Goal: Information Seeking & Learning: Learn about a topic

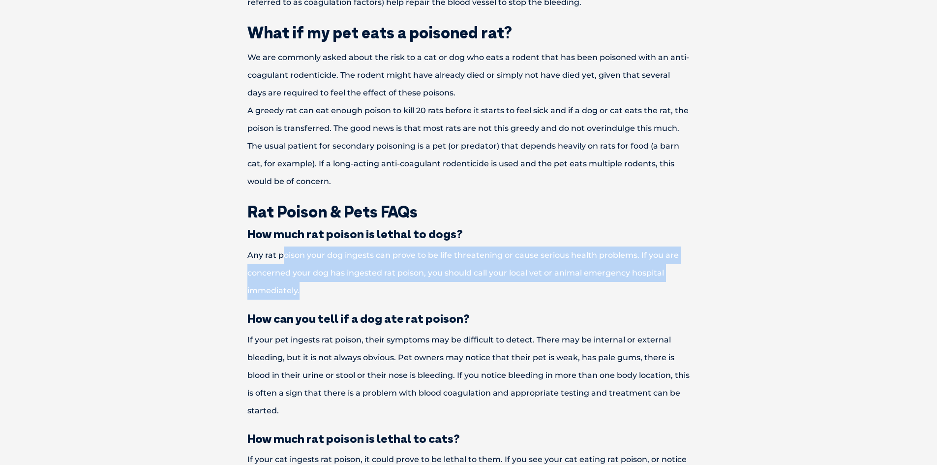
drag, startPoint x: 283, startPoint y: 256, endPoint x: 372, endPoint y: 284, distance: 93.5
click at [372, 284] on p "Any rat poison your dog ingests can prove to be life threatening or cause serio…" at bounding box center [469, 273] width 512 height 53
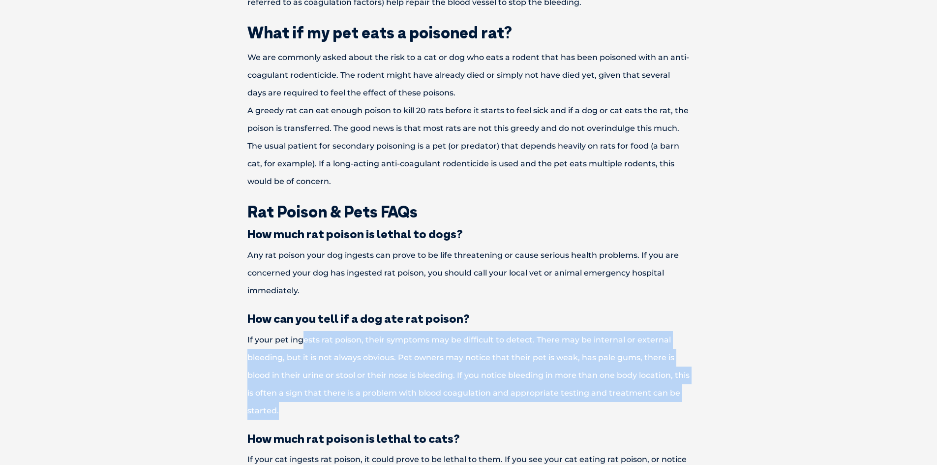
drag, startPoint x: 303, startPoint y: 328, endPoint x: 440, endPoint y: 403, distance: 156.8
click at [441, 403] on p "If your pet ingests rat poison, their symptoms may be difficult to detect. Ther…" at bounding box center [469, 375] width 512 height 89
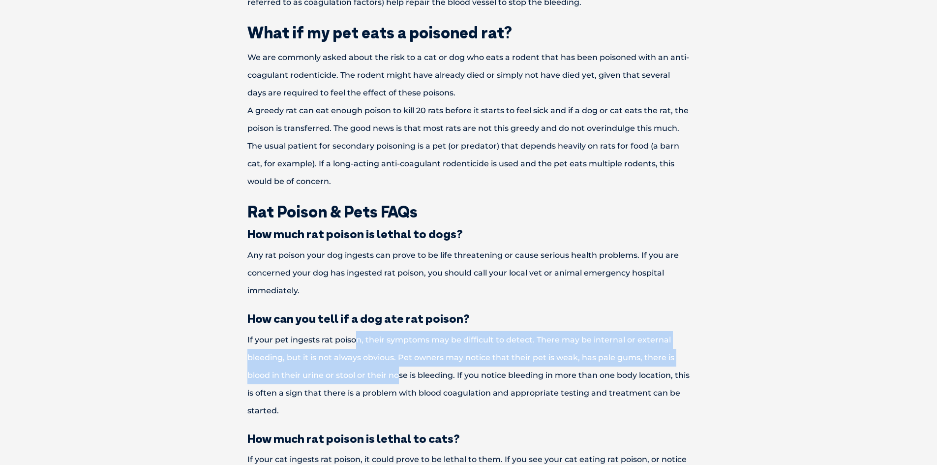
drag, startPoint x: 355, startPoint y: 338, endPoint x: 402, endPoint y: 369, distance: 55.8
click at [402, 369] on p "If your pet ingests rat poison, their symptoms may be difficult to detect. Ther…" at bounding box center [469, 375] width 512 height 89
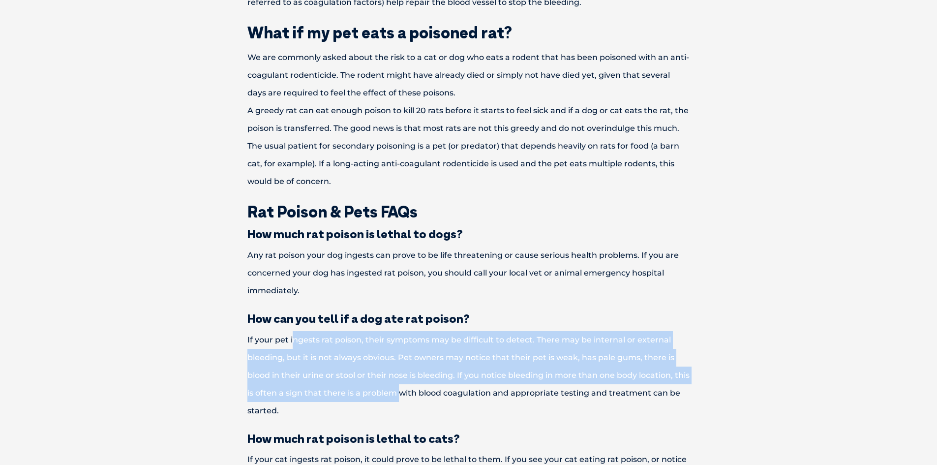
drag, startPoint x: 293, startPoint y: 345, endPoint x: 438, endPoint y: 401, distance: 155.0
click at [437, 400] on p "If your pet ingests rat poison, their symptoms may be difficult to detect. Ther…" at bounding box center [469, 375] width 512 height 89
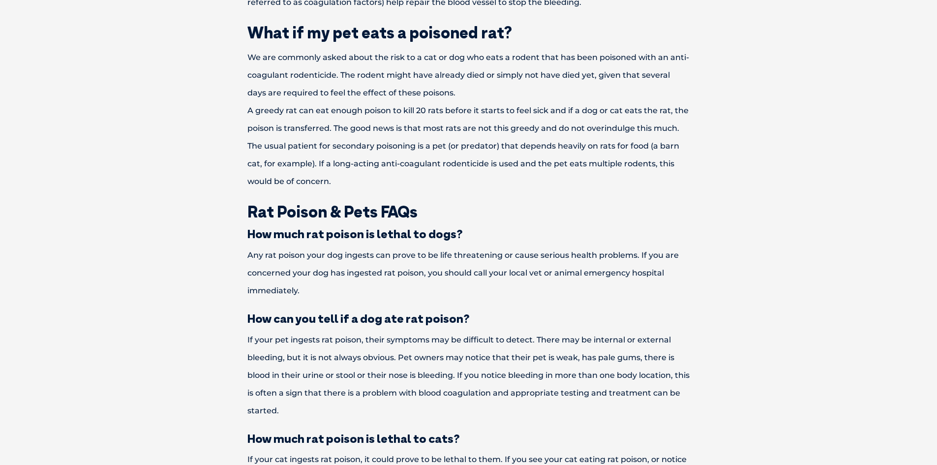
click at [438, 401] on p "If your pet ingests rat poison, their symptoms may be difficult to detect. Ther…" at bounding box center [469, 375] width 512 height 89
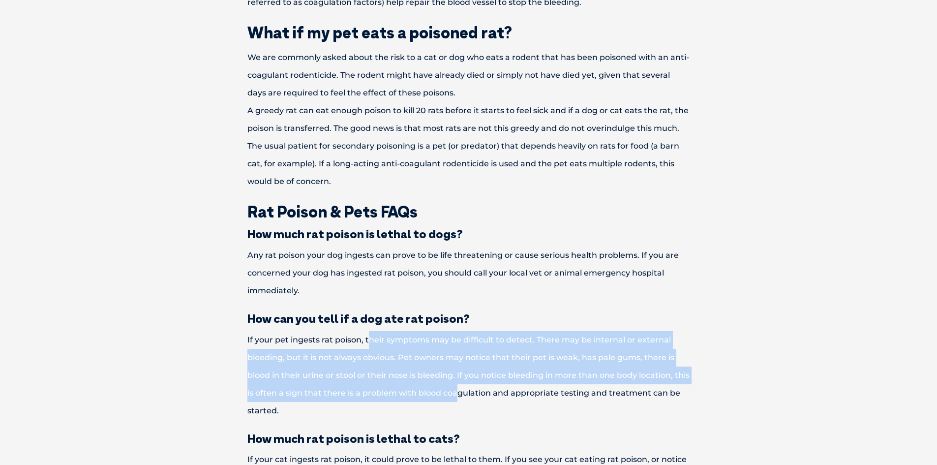
drag, startPoint x: 370, startPoint y: 348, endPoint x: 485, endPoint y: 396, distance: 124.5
click at [482, 395] on p "If your pet ingests rat poison, their symptoms may be difficult to detect. Ther…" at bounding box center [469, 375] width 512 height 89
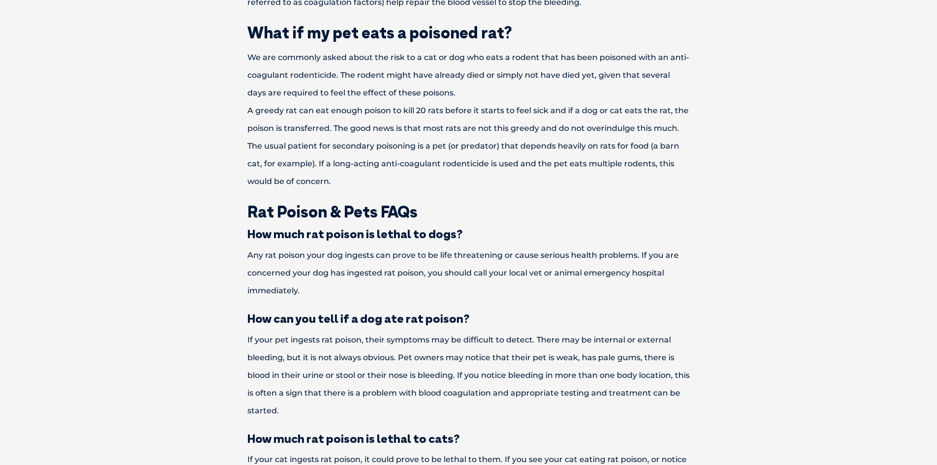
click at [485, 396] on p "If your pet ingests rat poison, their symptoms may be difficult to detect. Ther…" at bounding box center [469, 375] width 512 height 89
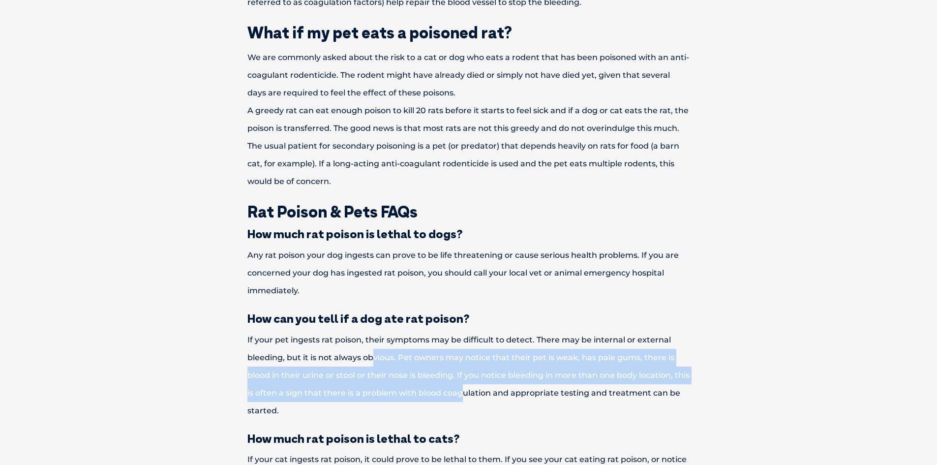
drag, startPoint x: 435, startPoint y: 376, endPoint x: 486, endPoint y: 392, distance: 53.1
click at [485, 392] on p "If your pet ingests rat poison, their symptoms may be difficult to detect. Ther…" at bounding box center [469, 375] width 512 height 89
click at [486, 392] on p "If your pet ingests rat poison, their symptoms may be difficult to detect. Ther…" at bounding box center [469, 375] width 512 height 89
drag, startPoint x: 403, startPoint y: 362, endPoint x: 522, endPoint y: 398, distance: 123.8
click at [522, 398] on p "If your pet ingests rat poison, their symptoms may be difficult to detect. Ther…" at bounding box center [469, 375] width 512 height 89
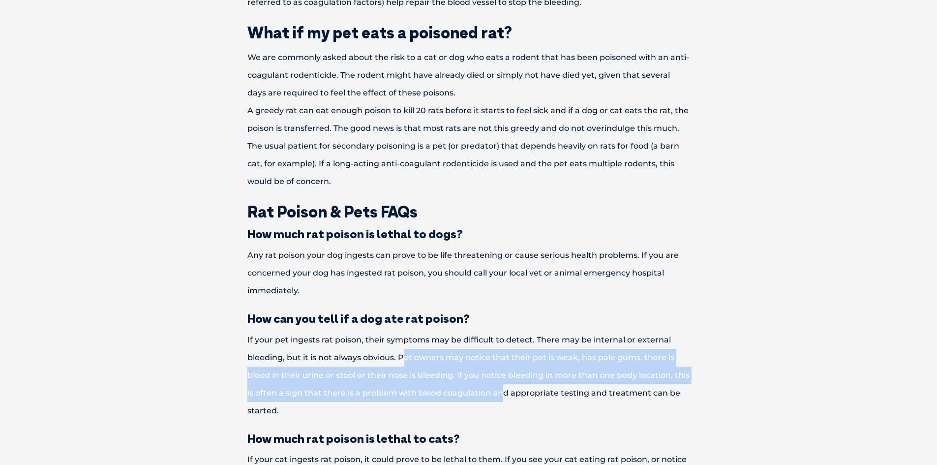
click at [522, 398] on p "If your pet ingests rat poison, their symptoms may be difficult to detect. Ther…" at bounding box center [469, 375] width 512 height 89
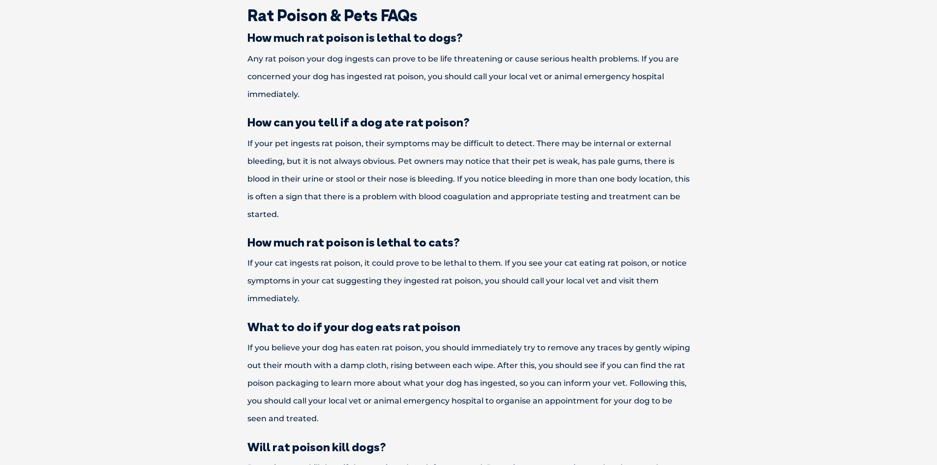
scroll to position [2210, 0]
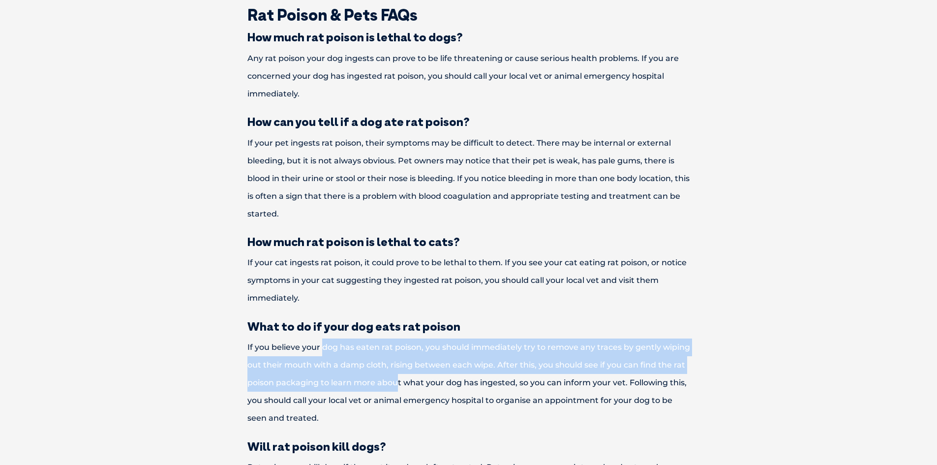
drag, startPoint x: 324, startPoint y: 345, endPoint x: 407, endPoint y: 381, distance: 90.8
click at [406, 381] on p "If you believe your dog has eaten rat poison, you should immediately try to rem…" at bounding box center [469, 383] width 512 height 89
click at [407, 381] on p "If you believe your dog has eaten rat poison, you should immediately try to rem…" at bounding box center [469, 383] width 512 height 89
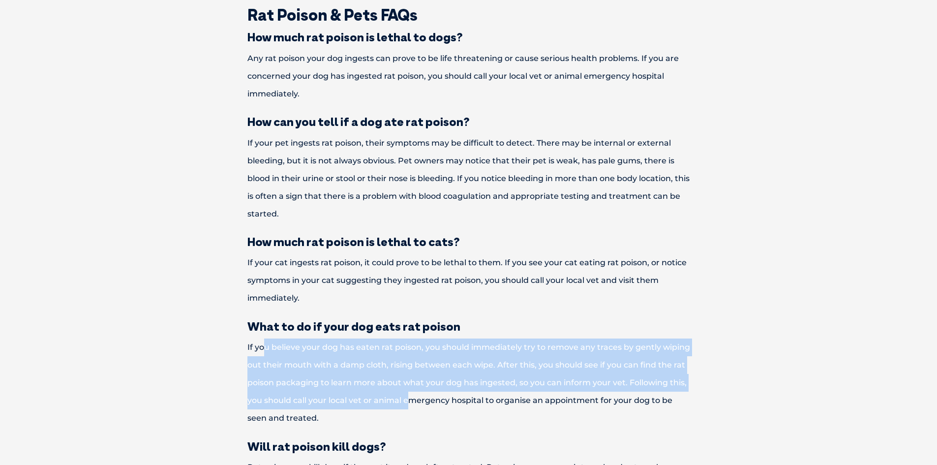
drag, startPoint x: 314, startPoint y: 365, endPoint x: 414, endPoint y: 395, distance: 104.6
click at [412, 394] on p "If you believe your dog has eaten rat poison, you should immediately try to rem…" at bounding box center [469, 383] width 512 height 89
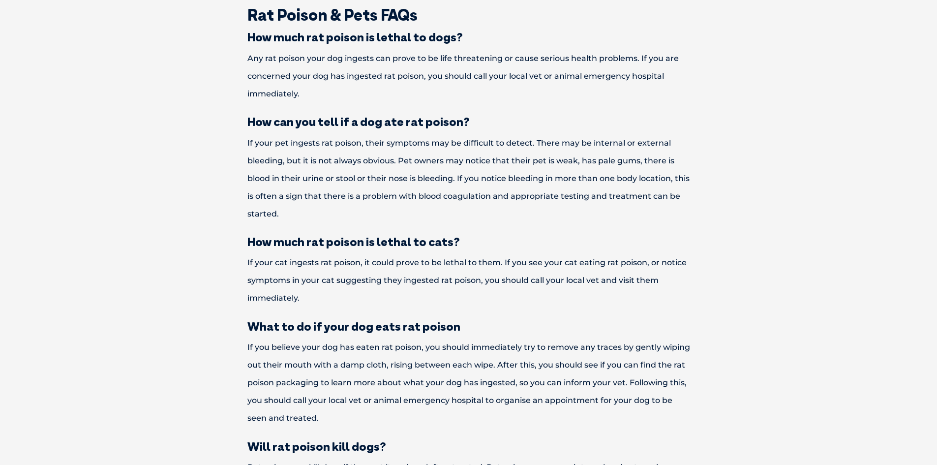
click at [415, 395] on p "If you believe your dog has eaten rat poison, you should immediately try to rem…" at bounding box center [469, 383] width 512 height 89
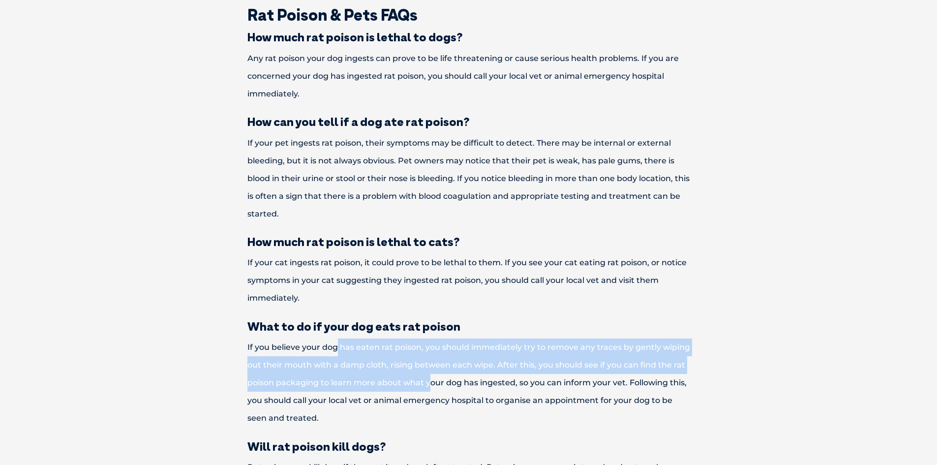
drag, startPoint x: 338, startPoint y: 343, endPoint x: 429, endPoint y: 383, distance: 99.4
click at [429, 383] on p "If you believe your dog has eaten rat poison, you should immediately try to rem…" at bounding box center [469, 383] width 512 height 89
drag, startPoint x: 280, startPoint y: 350, endPoint x: 384, endPoint y: 387, distance: 110.2
click at [383, 387] on p "If you believe your dog has eaten rat poison, you should immediately try to rem…" at bounding box center [469, 383] width 512 height 89
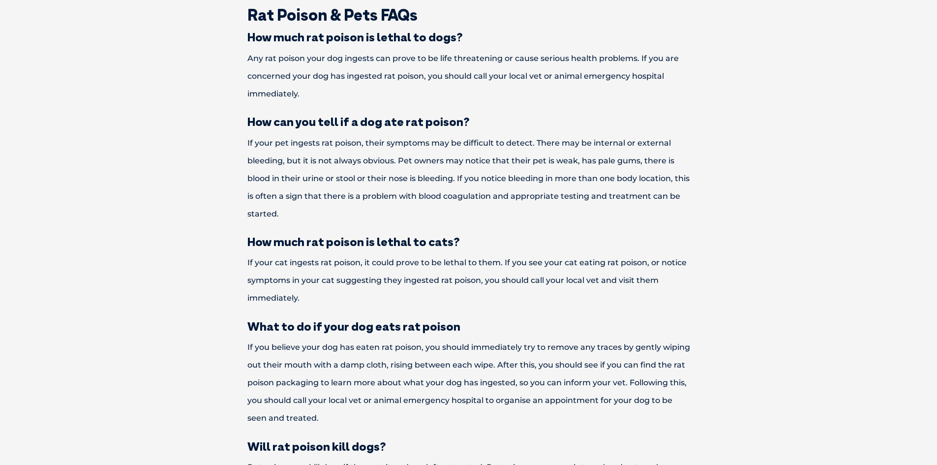
click at [384, 387] on p "If you believe your dog has eaten rat poison, you should immediately try to rem…" at bounding box center [469, 383] width 512 height 89
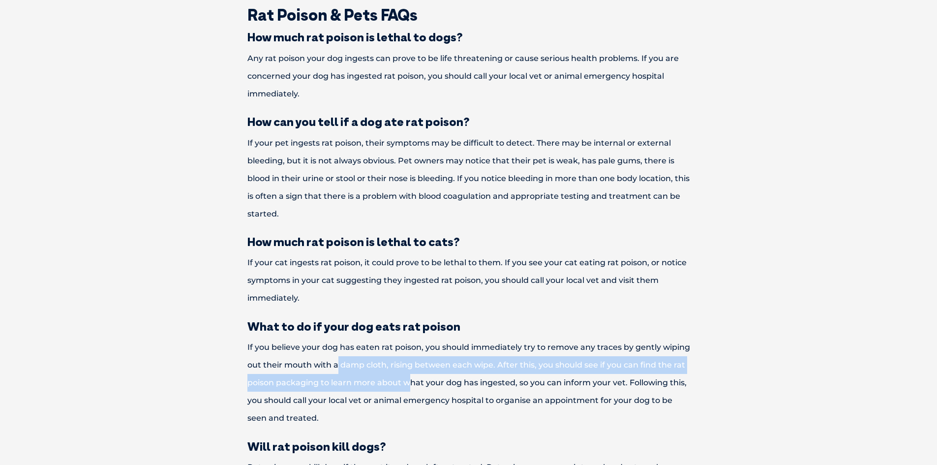
drag, startPoint x: 338, startPoint y: 359, endPoint x: 412, endPoint y: 391, distance: 81.2
click at [410, 390] on p "If you believe your dog has eaten rat poison, you should immediately try to rem…" at bounding box center [469, 383] width 512 height 89
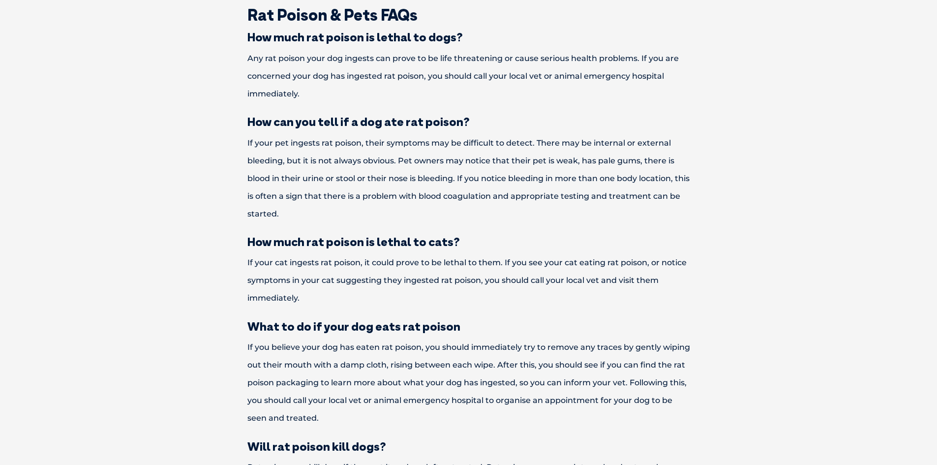
click at [412, 391] on p "If you believe your dog has eaten rat poison, you should immediately try to rem…" at bounding box center [469, 383] width 512 height 89
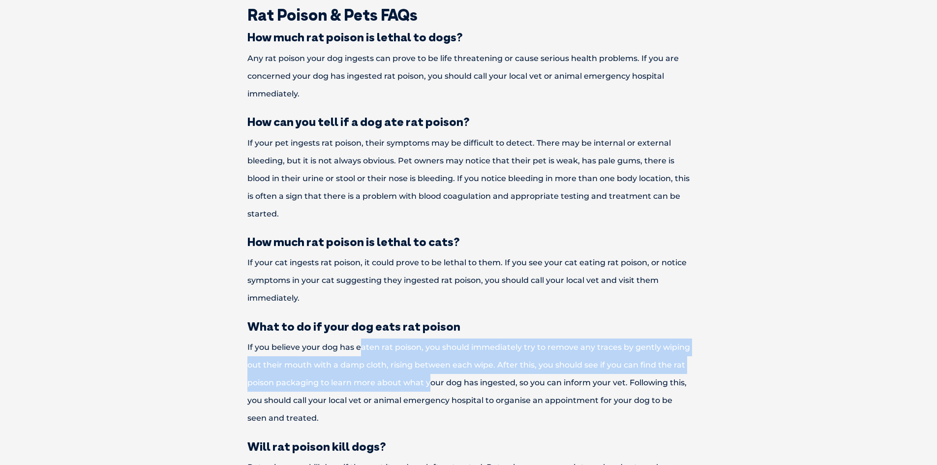
drag, startPoint x: 359, startPoint y: 354, endPoint x: 429, endPoint y: 381, distance: 75.4
click at [429, 381] on p "If you believe your dog has eaten rat poison, you should immediately try to rem…" at bounding box center [469, 383] width 512 height 89
click at [431, 382] on p "If you believe your dog has eaten rat poison, you should immediately try to rem…" at bounding box center [469, 383] width 512 height 89
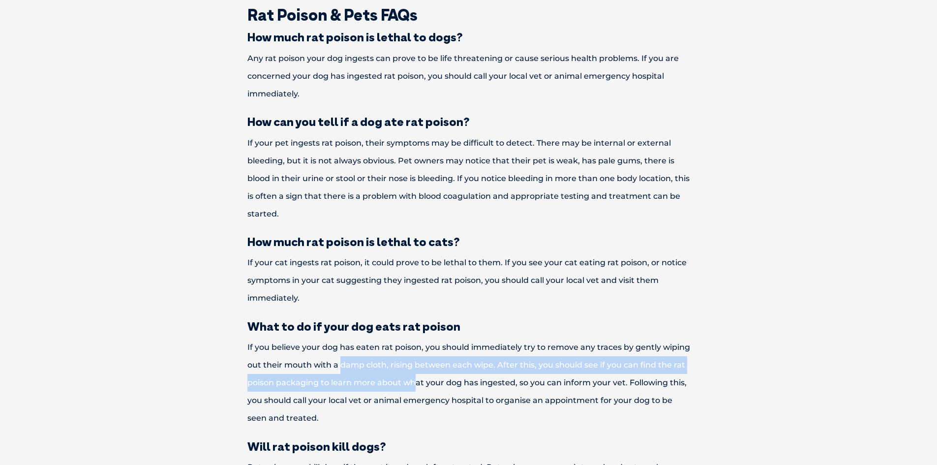
drag, startPoint x: 341, startPoint y: 357, endPoint x: 420, endPoint y: 391, distance: 85.7
click at [420, 391] on p "If you believe your dog has eaten rat poison, you should immediately try to rem…" at bounding box center [469, 383] width 512 height 89
click at [421, 391] on p "If you believe your dog has eaten rat poison, you should immediately try to rem…" at bounding box center [469, 383] width 512 height 89
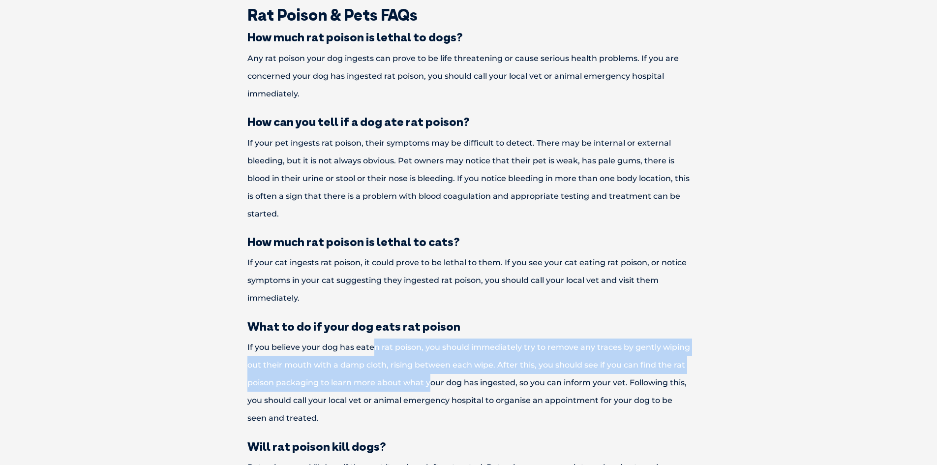
drag, startPoint x: 371, startPoint y: 356, endPoint x: 464, endPoint y: 404, distance: 104.5
click at [459, 403] on p "If you believe your dog has eaten rat poison, you should immediately try to rem…" at bounding box center [469, 383] width 512 height 89
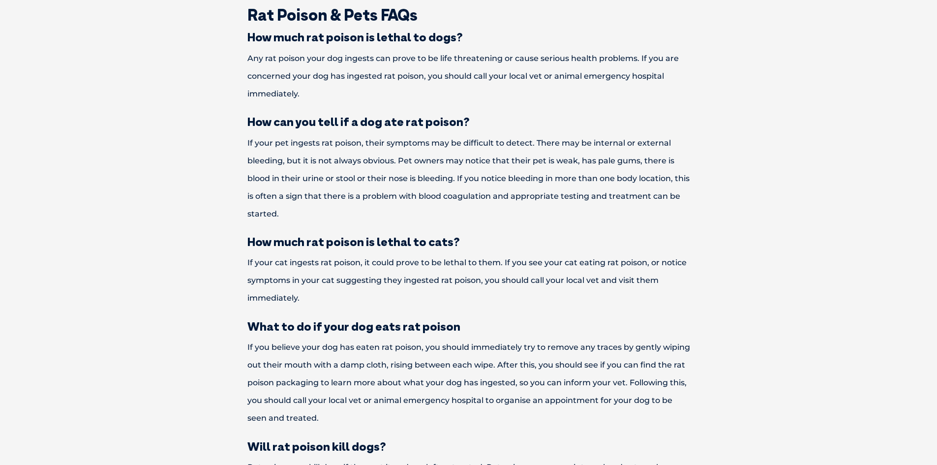
click at [464, 404] on p "If you believe your dog has eaten rat poison, you should immediately try to rem…" at bounding box center [469, 383] width 512 height 89
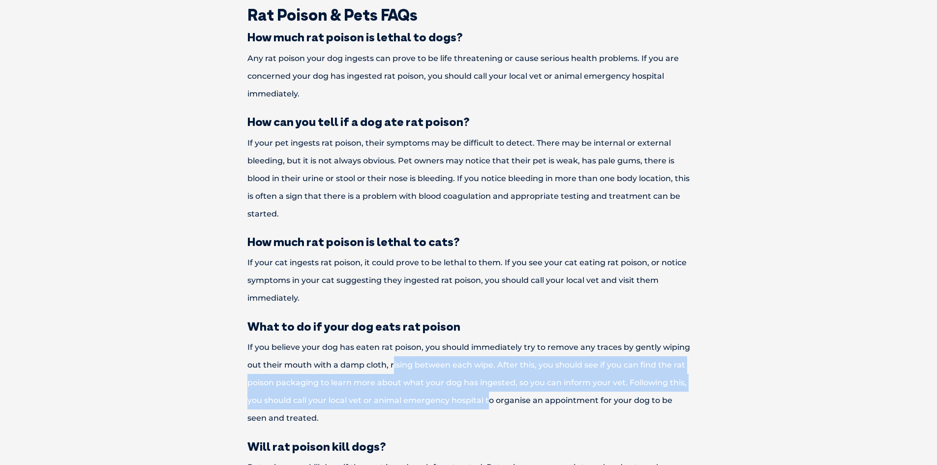
drag, startPoint x: 392, startPoint y: 357, endPoint x: 494, endPoint y: 409, distance: 114.4
click at [494, 409] on p "If you believe your dog has eaten rat poison, you should immediately try to rem…" at bounding box center [469, 383] width 512 height 89
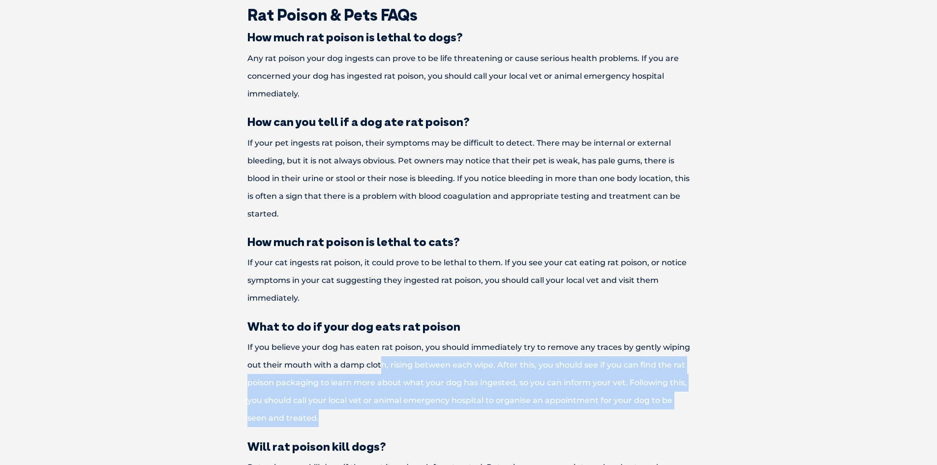
drag, startPoint x: 381, startPoint y: 362, endPoint x: 488, endPoint y: 411, distance: 117.8
click at [488, 411] on p "If you believe your dog has eaten rat poison, you should immediately try to rem…" at bounding box center [469, 383] width 512 height 89
click at [489, 412] on p "If you believe your dog has eaten rat poison, you should immediately try to rem…" at bounding box center [469, 383] width 512 height 89
